Goal: Task Accomplishment & Management: Manage account settings

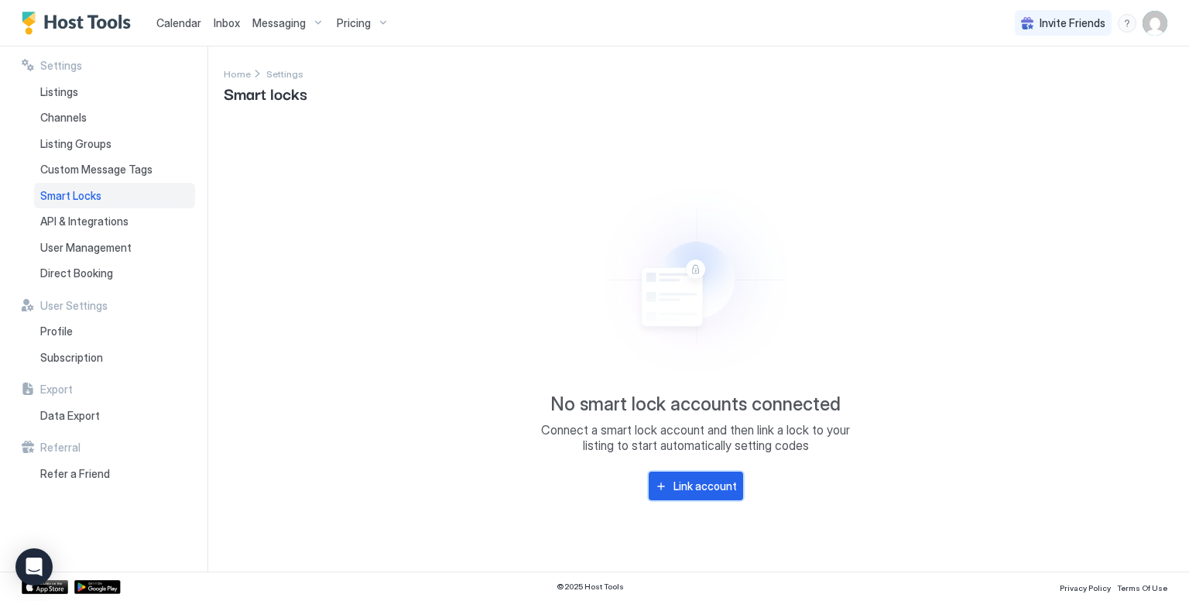
click at [693, 493] on div "Link account" at bounding box center [705, 486] width 63 height 16
click at [74, 196] on span "Smart Locks" at bounding box center [70, 196] width 61 height 14
click at [684, 482] on div "Link account" at bounding box center [705, 486] width 63 height 16
click at [65, 149] on span "Listing Groups" at bounding box center [75, 144] width 71 height 14
